Goal: Navigation & Orientation: Find specific page/section

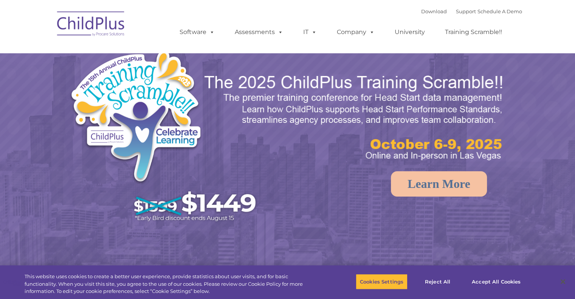
select select "MEDIUM"
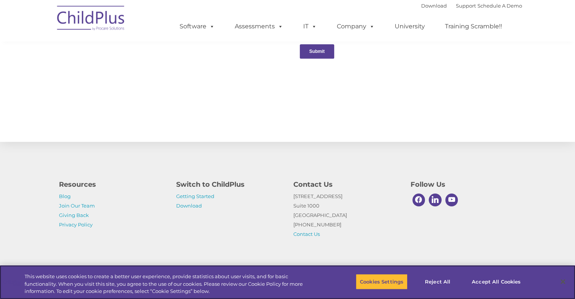
scroll to position [814, 0]
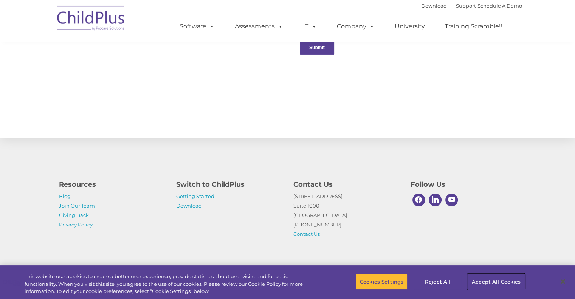
click at [493, 278] on button "Accept All Cookies" at bounding box center [496, 282] width 57 height 16
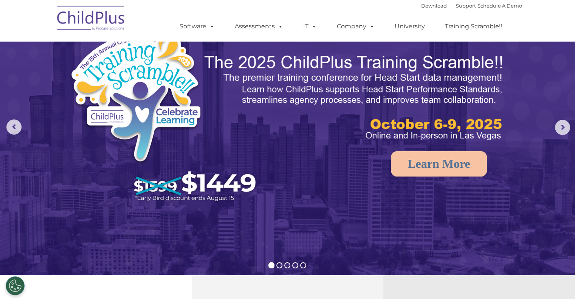
scroll to position [0, 0]
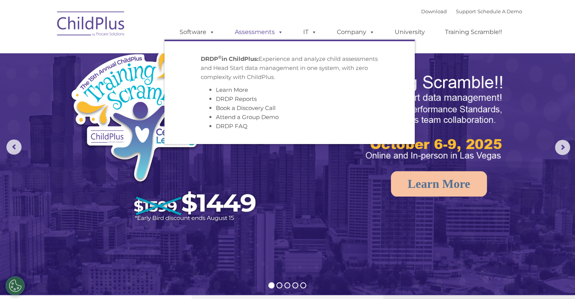
click at [245, 34] on link "Assessments" at bounding box center [259, 32] width 64 height 15
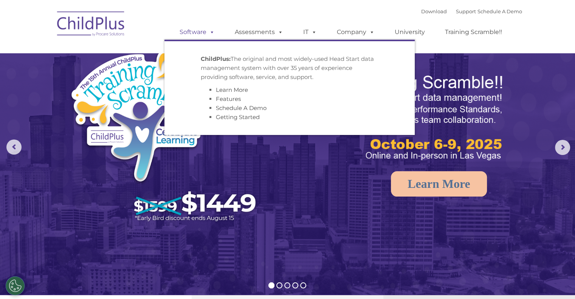
click at [208, 33] on span at bounding box center [211, 31] width 8 height 7
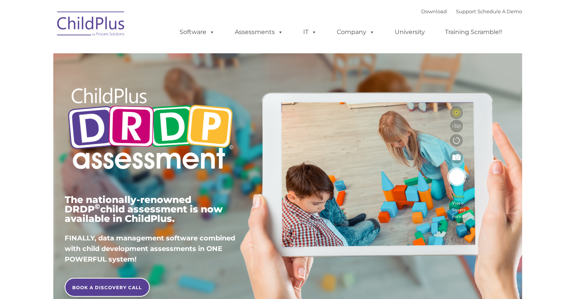
type input ""
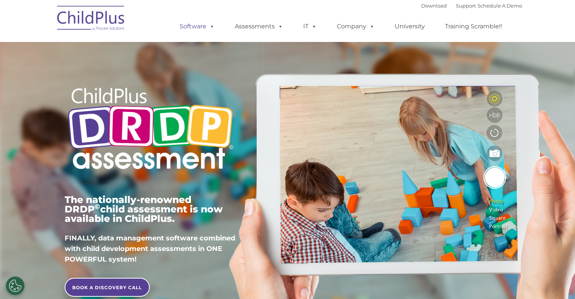
click at [199, 30] on link "Software" at bounding box center [197, 26] width 50 height 15
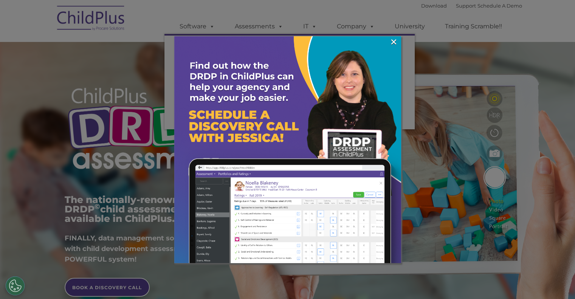
click at [312, 30] on div at bounding box center [287, 149] width 575 height 299
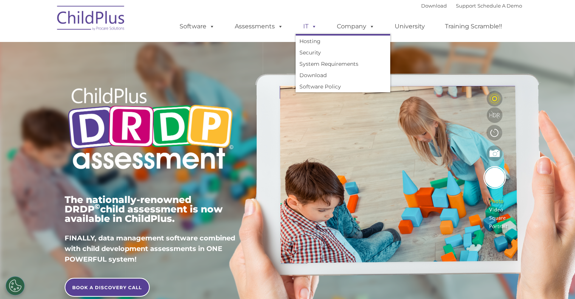
click at [309, 27] on span at bounding box center [313, 26] width 8 height 7
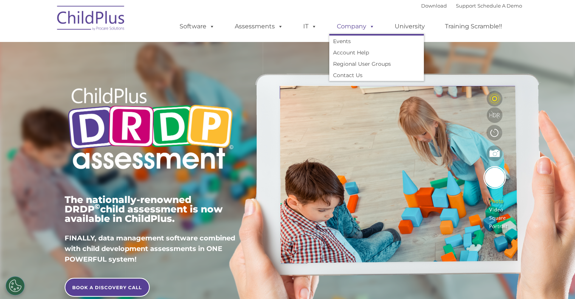
click at [349, 27] on link "Company" at bounding box center [355, 26] width 53 height 15
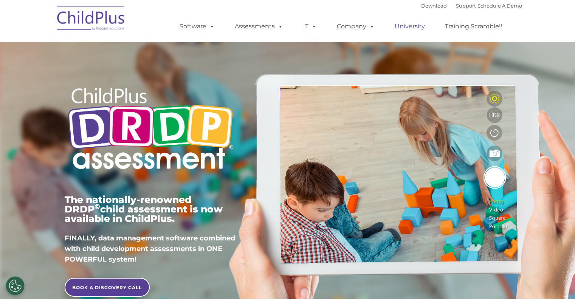
click at [421, 27] on link "University" at bounding box center [409, 26] width 45 height 15
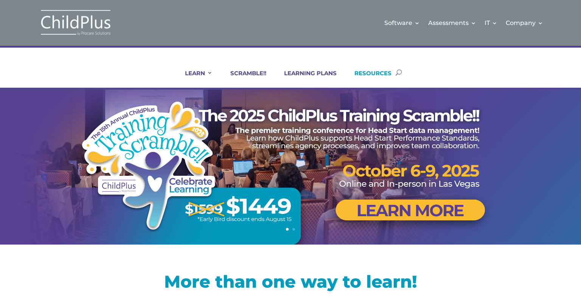
click at [382, 73] on link "RESOURCES" at bounding box center [368, 79] width 47 height 18
